Goal: Transaction & Acquisition: Obtain resource

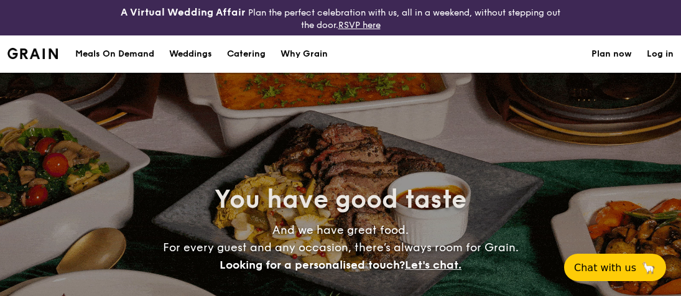
select select
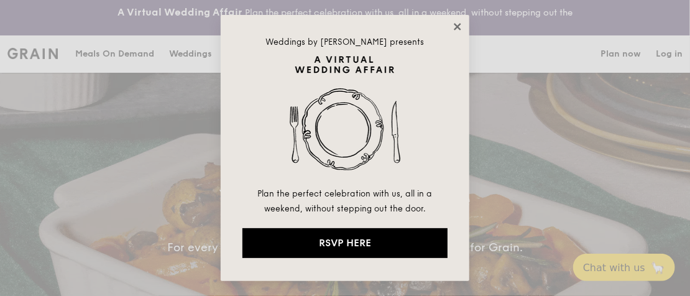
click at [456, 27] on icon at bounding box center [457, 26] width 7 height 7
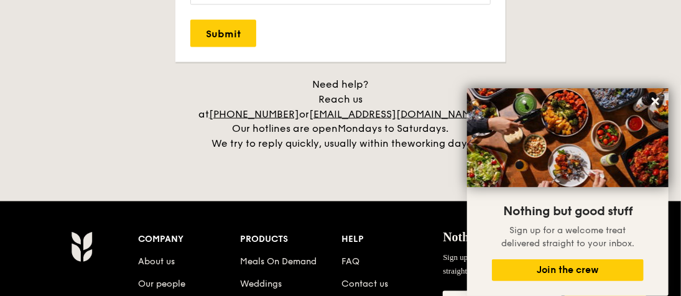
scroll to position [2673, 0]
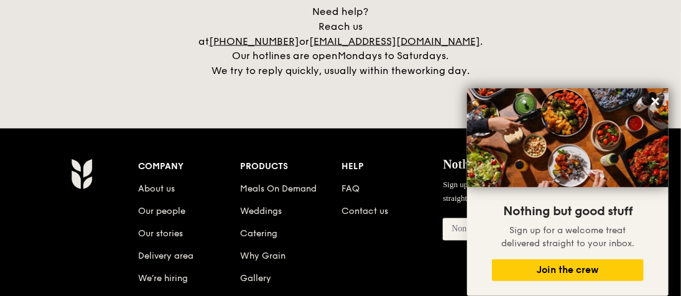
drag, startPoint x: 657, startPoint y: 99, endPoint x: 450, endPoint y: 126, distance: 208.8
click at [657, 99] on icon at bounding box center [655, 101] width 7 height 7
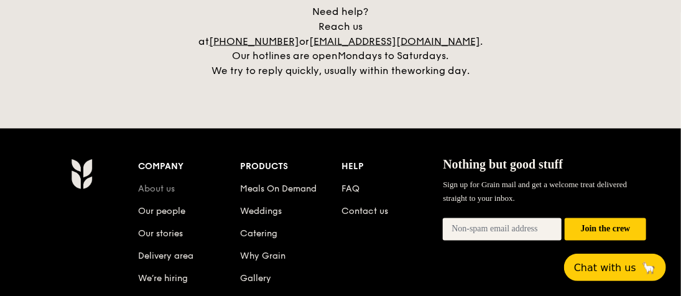
click at [157, 184] on link "About us" at bounding box center [157, 189] width 37 height 11
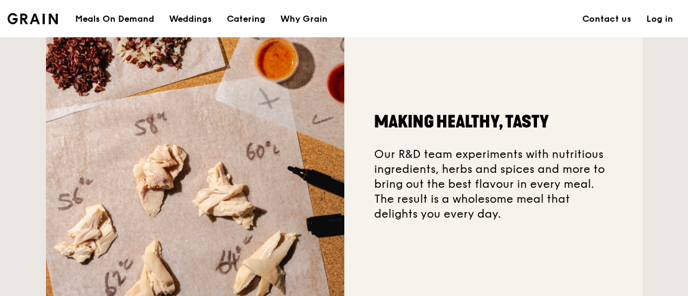
scroll to position [311, 0]
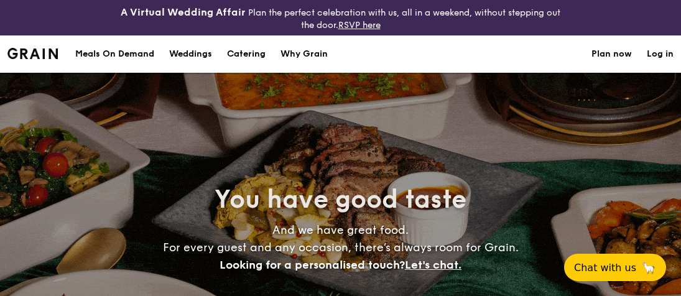
select select
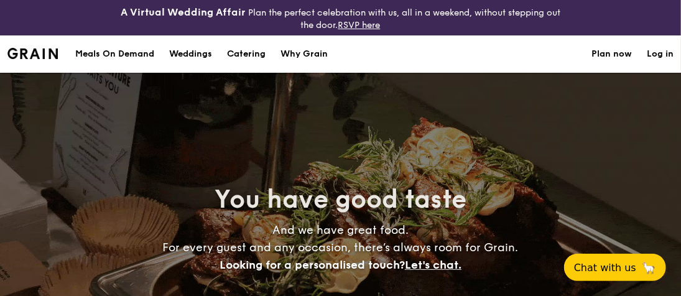
click at [246, 50] on h1 "Catering" at bounding box center [246, 53] width 39 height 37
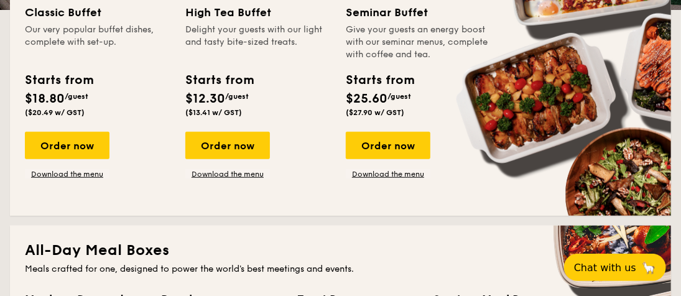
scroll to position [373, 0]
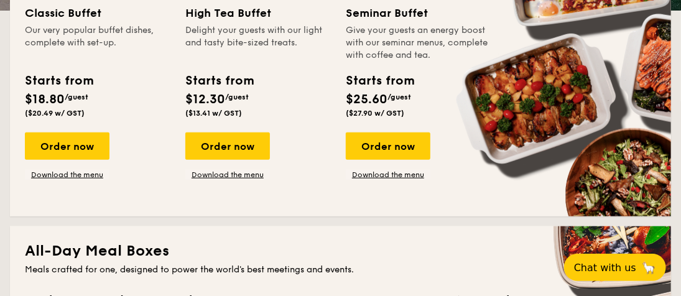
click at [78, 169] on div "Order now Download the menu" at bounding box center [67, 155] width 85 height 47
click at [56, 177] on link "Download the menu" at bounding box center [67, 175] width 85 height 10
